Goal: Find contact information: Find contact information

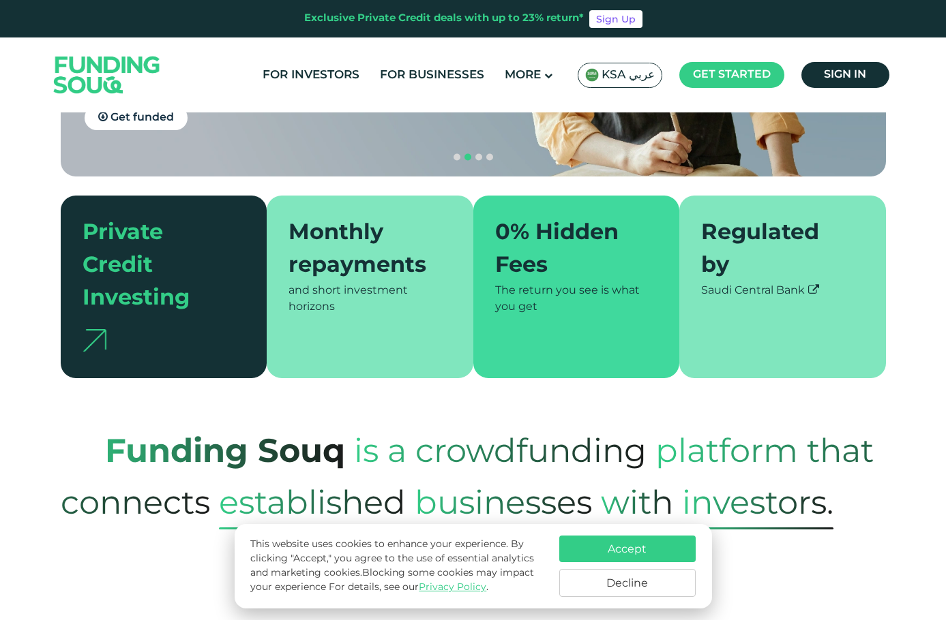
scroll to position [545, 0]
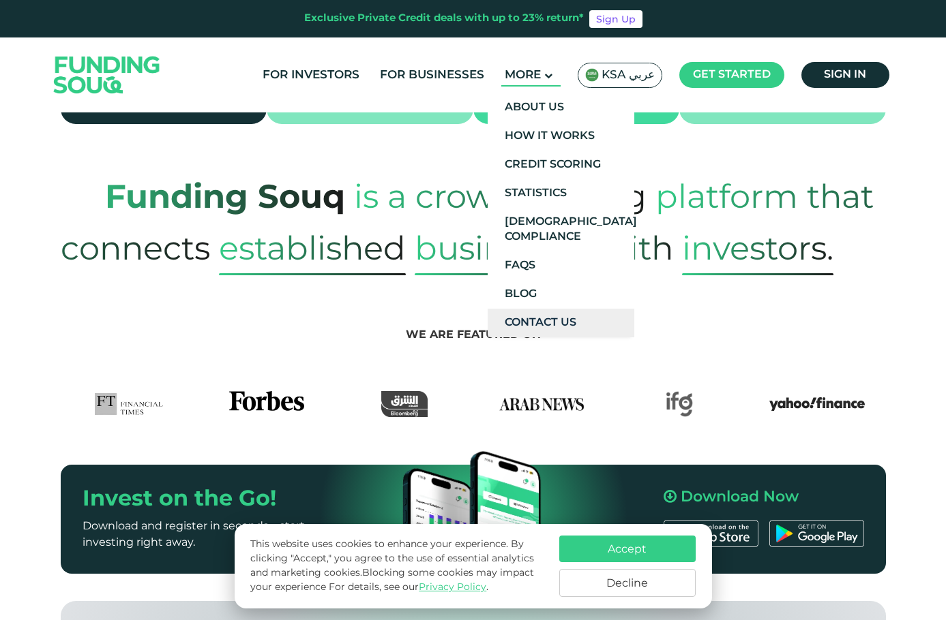
click at [537, 321] on link "Contact Us" at bounding box center [560, 323] width 147 height 29
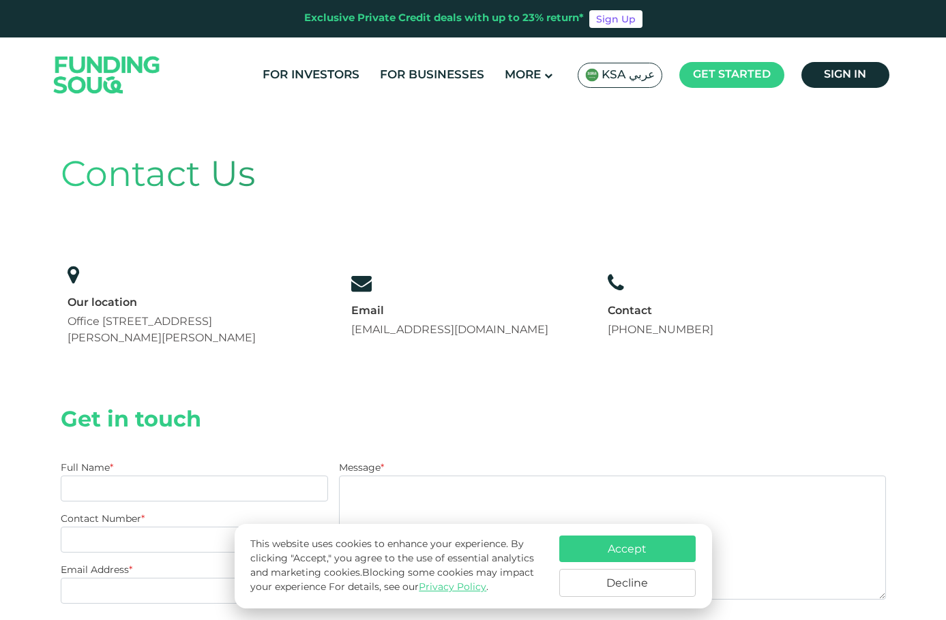
click at [179, 385] on section "Get in touch Full Name * Contact Number * Email Address * Message * Please comp…" at bounding box center [473, 546] width 825 height 331
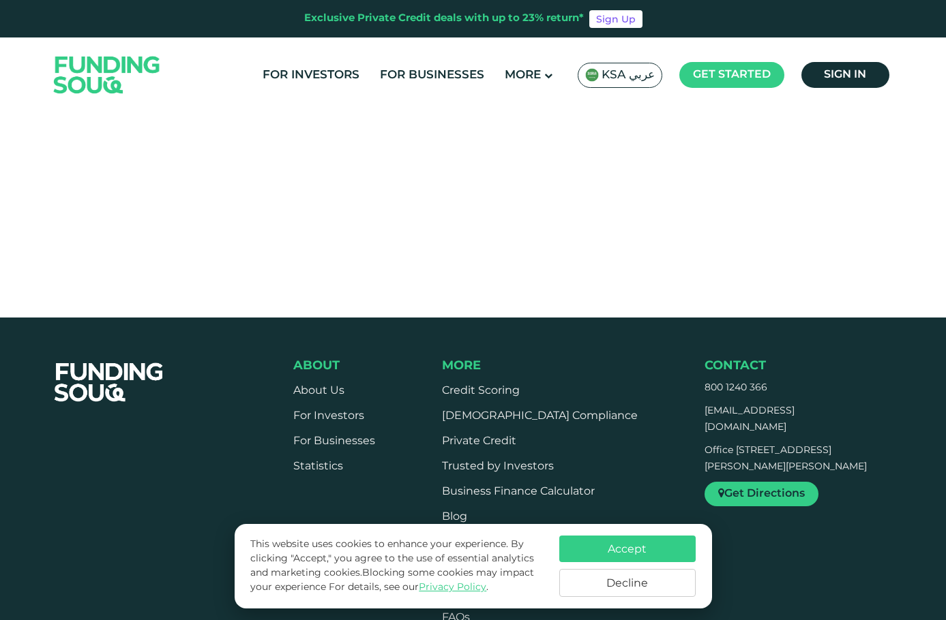
scroll to position [735, 0]
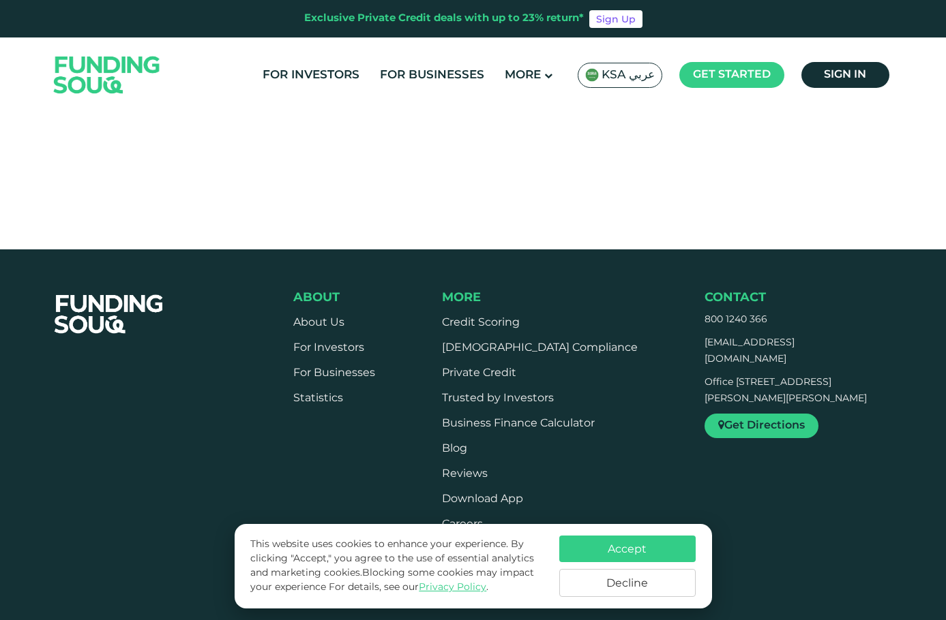
click at [309, 316] on li "About Us" at bounding box center [334, 323] width 82 height 15
click at [309, 322] on link "About Us" at bounding box center [318, 323] width 51 height 10
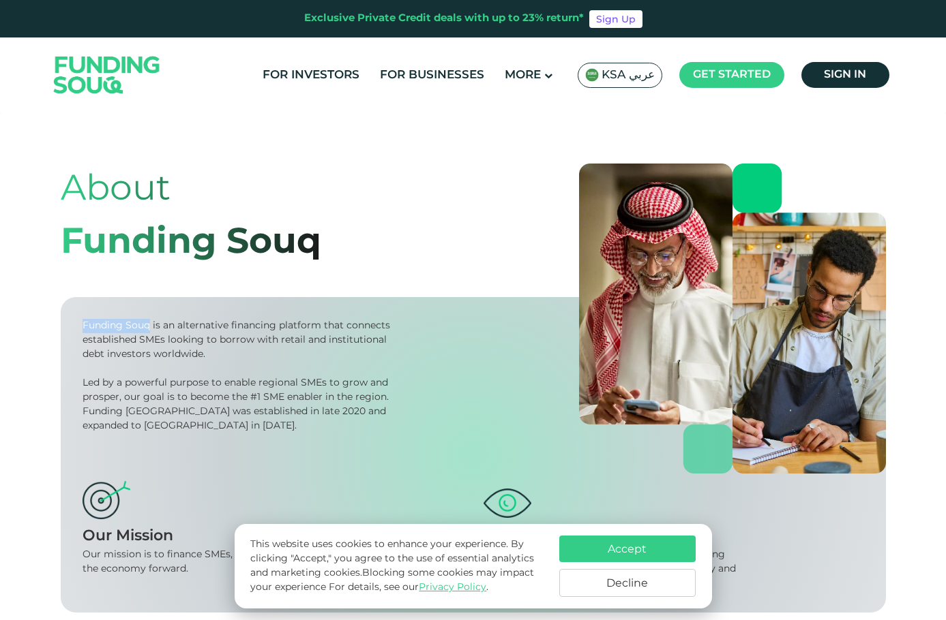
drag, startPoint x: 82, startPoint y: 322, endPoint x: 149, endPoint y: 322, distance: 66.1
click at [149, 322] on div "Funding Souq is an alternative financing platform that connects established SME…" at bounding box center [238, 340] width 312 height 43
copy div "Funding Souq"
drag, startPoint x: 305, startPoint y: 406, endPoint x: 292, endPoint y: 425, distance: 22.5
click at [305, 406] on div "Led by a powerful purpose to enable regional SMEs to grow and prosper, our goal…" at bounding box center [238, 404] width 312 height 57
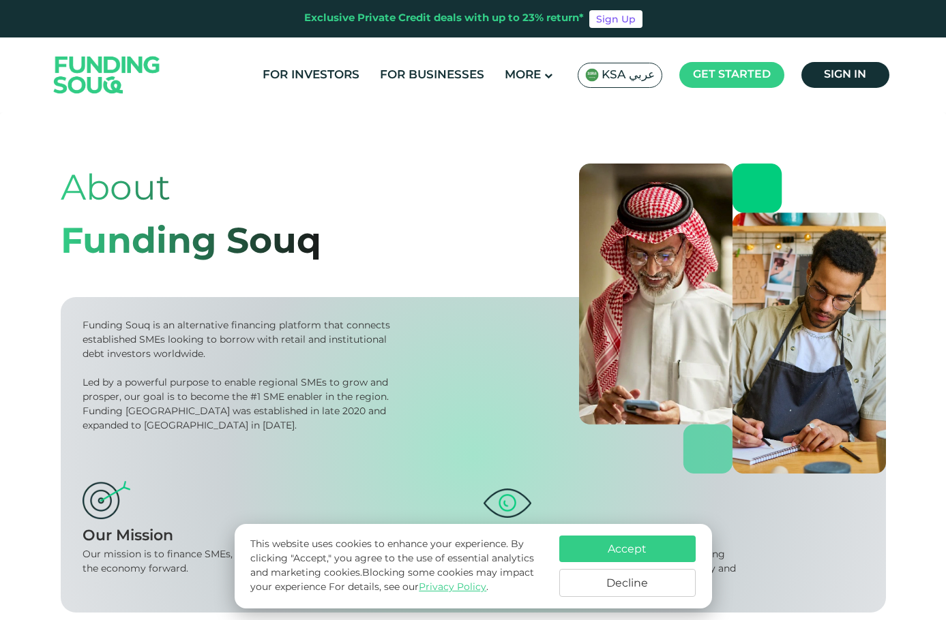
click at [397, 191] on div "About Funding Souq" at bounding box center [473, 217] width 825 height 106
